Goal: Information Seeking & Learning: Learn about a topic

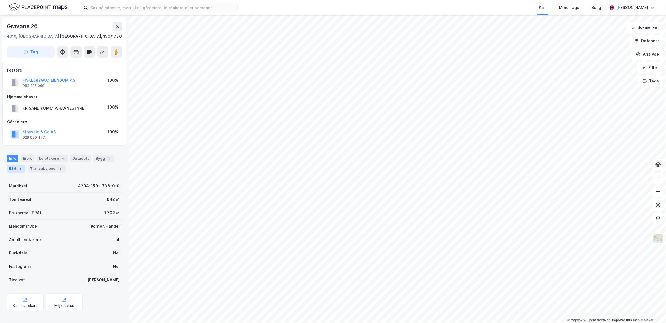
click at [15, 168] on div "ESG 1" at bounding box center [16, 168] width 19 height 8
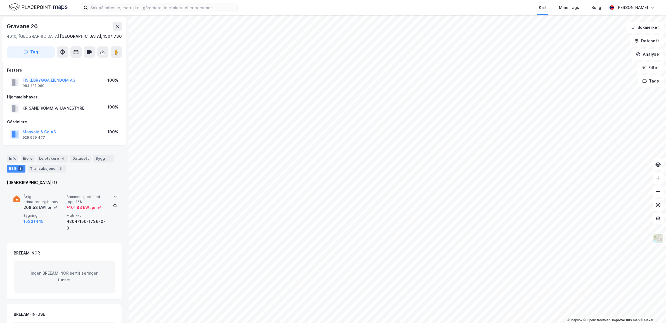
click at [15, 198] on icon at bounding box center [16, 198] width 7 height 7
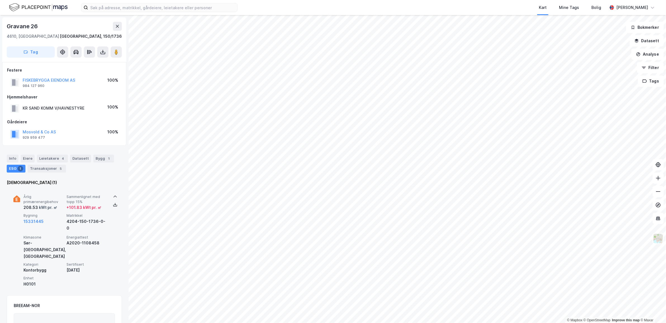
click at [15, 198] on icon at bounding box center [16, 198] width 7 height 7
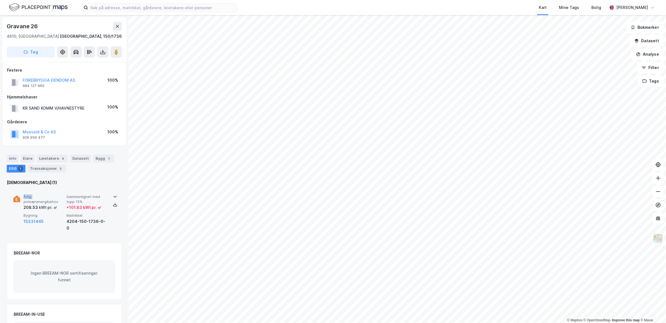
click at [15, 198] on icon at bounding box center [16, 198] width 7 height 7
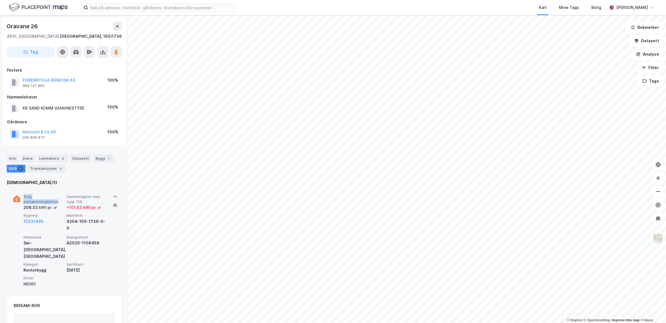
click at [15, 198] on icon at bounding box center [16, 198] width 7 height 7
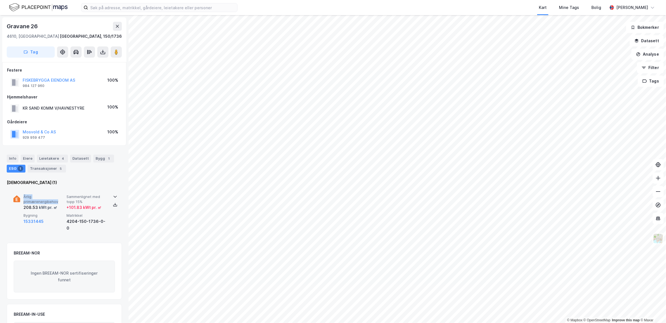
click at [15, 198] on icon at bounding box center [16, 198] width 7 height 7
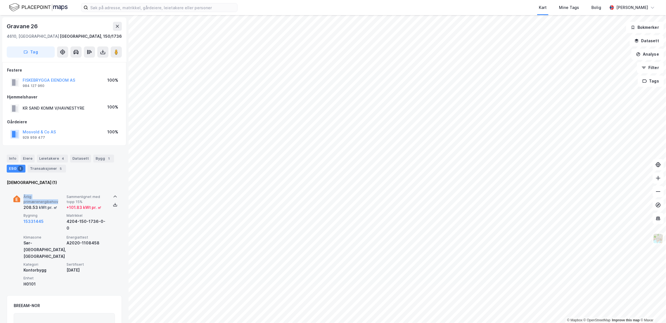
click at [15, 198] on icon at bounding box center [16, 198] width 7 height 7
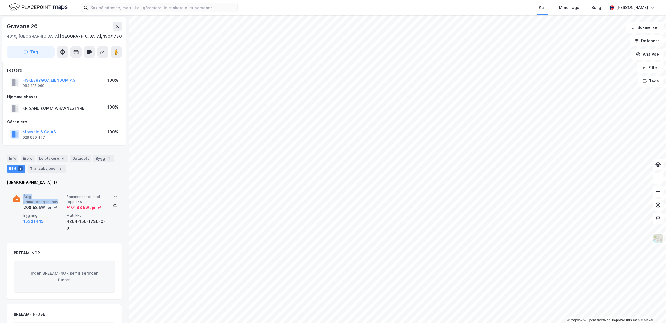
click at [15, 198] on icon at bounding box center [16, 198] width 7 height 7
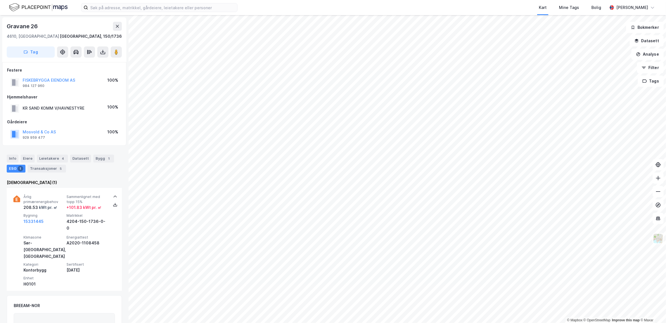
click at [14, 232] on div "Årlig primærenergibehov 208.53 kWt pr. ㎡ Sammenlignet med topp 15% + 101.83 kWt…" at bounding box center [64, 239] width 102 height 102
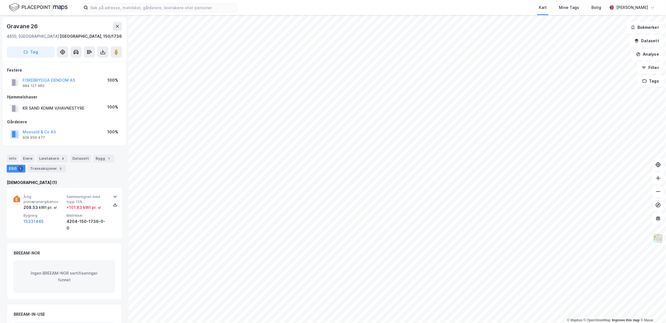
click at [92, 242] on div "BREEAM-NOR Ingen BREEAM-NOR sertifiseringer funnet" at bounding box center [64, 270] width 115 height 57
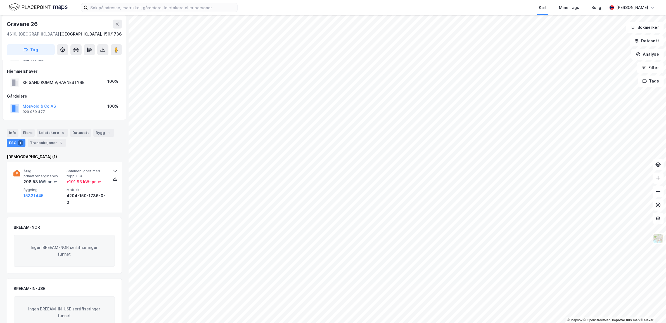
scroll to position [38, 0]
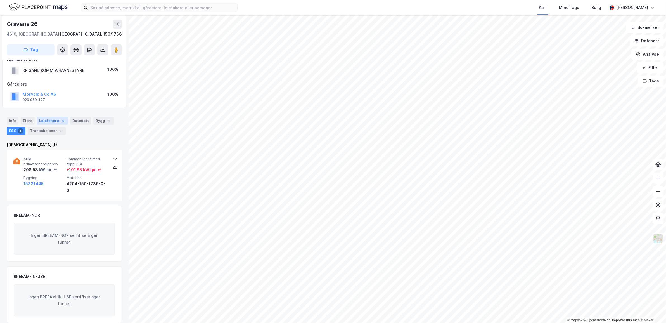
click at [47, 120] on div "Leietakere 4" at bounding box center [52, 121] width 31 height 8
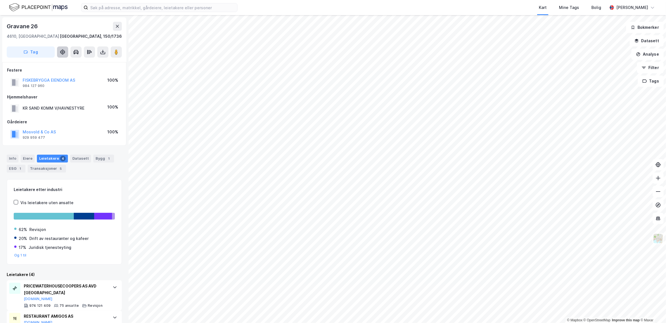
click at [63, 53] on icon at bounding box center [63, 52] width 6 height 6
click at [63, 52] on icon at bounding box center [63, 52] width 2 height 2
click at [77, 52] on icon at bounding box center [75, 51] width 5 height 1
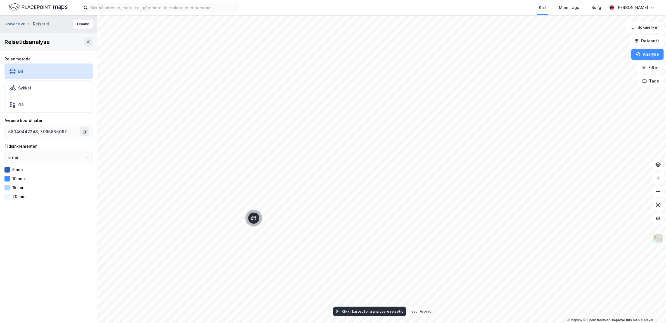
click at [11, 23] on button "Gravane 26" at bounding box center [15, 24] width 22 height 6
